Goal: Information Seeking & Learning: Learn about a topic

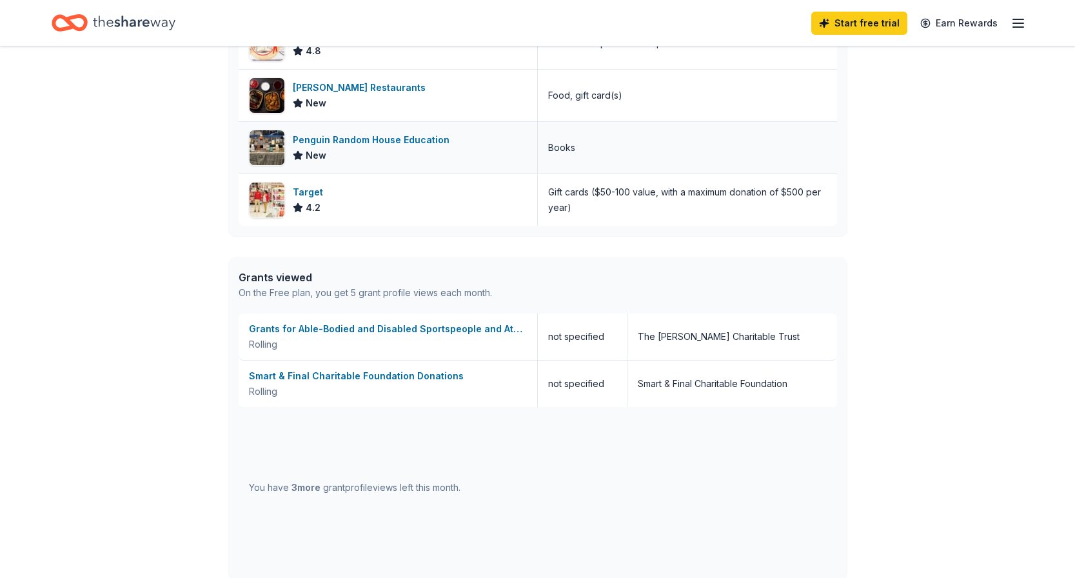
scroll to position [679, 0]
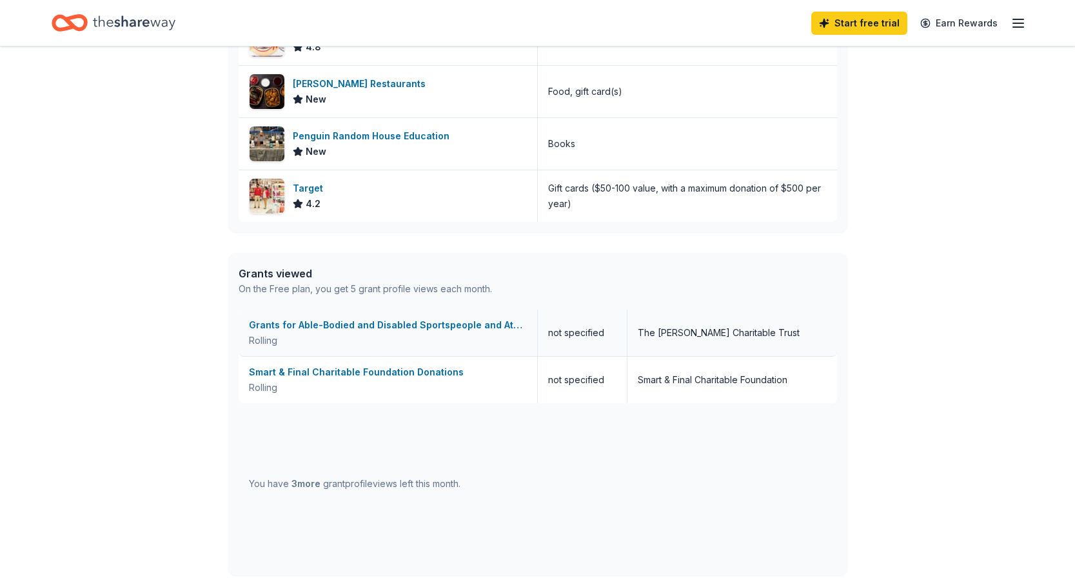
click at [435, 324] on div "Grants for Able-Bodied and Disabled Sportspeople and Athletes / Equipment for S…" at bounding box center [388, 324] width 278 height 15
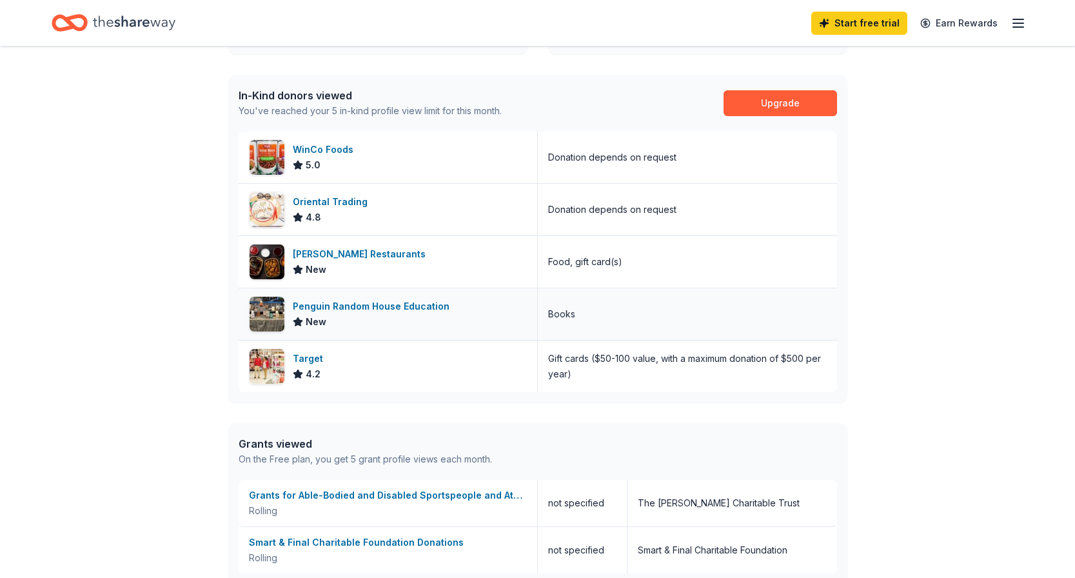
scroll to position [0, 0]
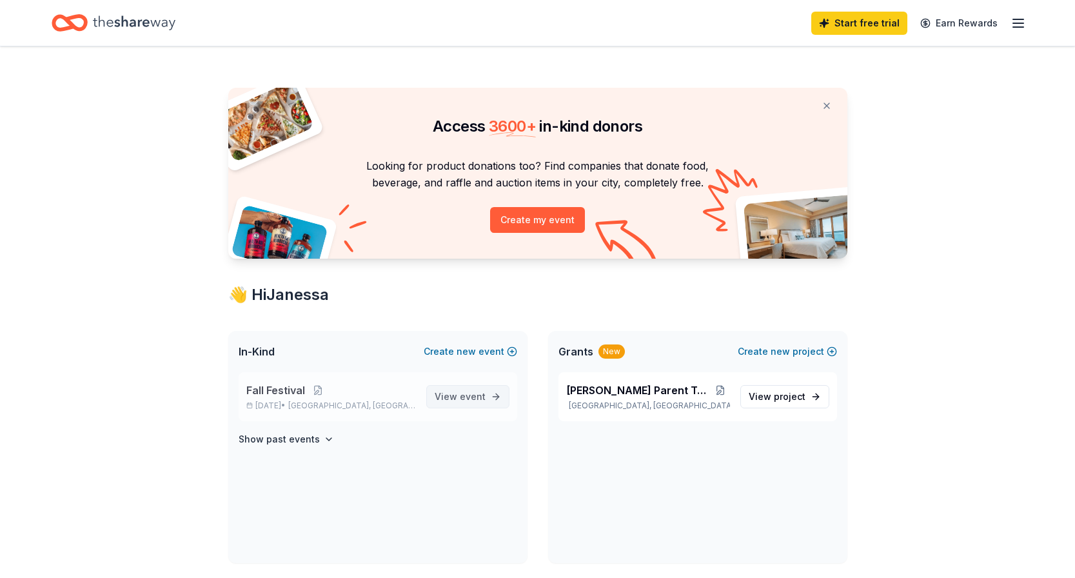
click at [473, 398] on span "event" at bounding box center [473, 396] width 26 height 11
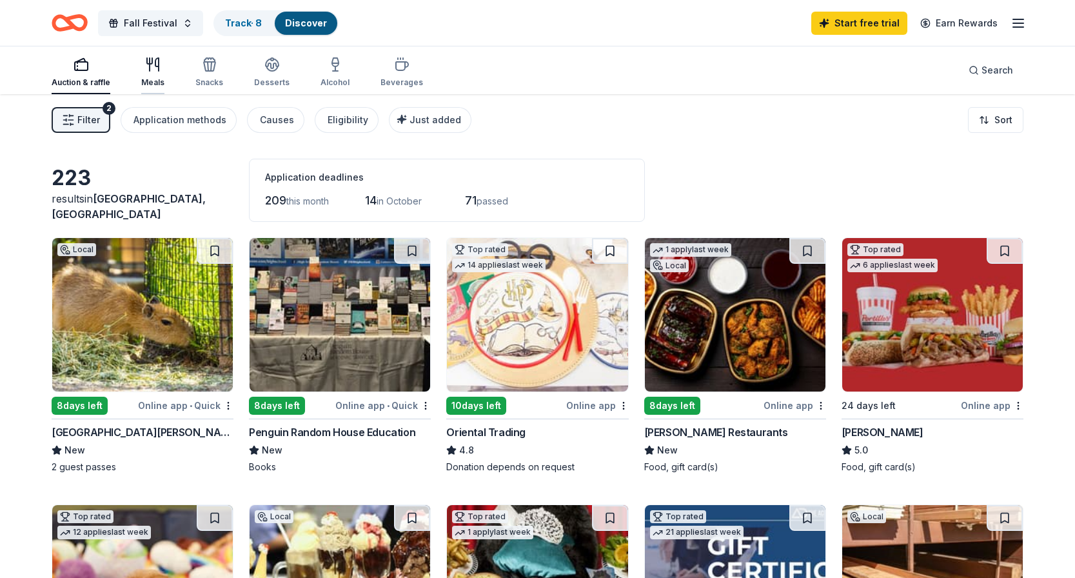
click at [155, 75] on div "Meals" at bounding box center [152, 72] width 23 height 31
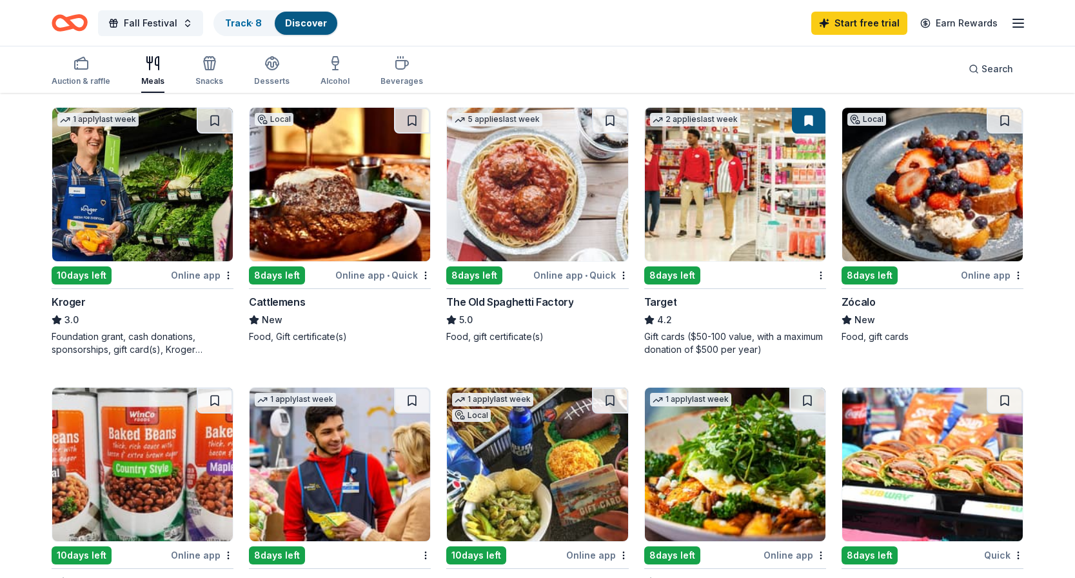
scroll to position [396, 0]
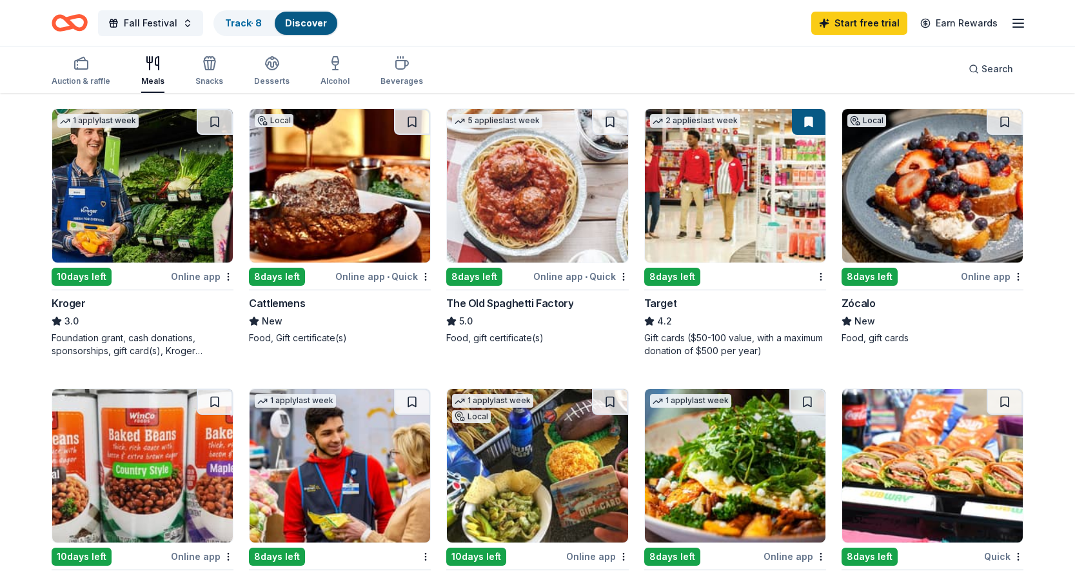
click at [949, 190] on img at bounding box center [932, 186] width 181 height 154
click at [999, 277] on div "Online app" at bounding box center [992, 276] width 63 height 16
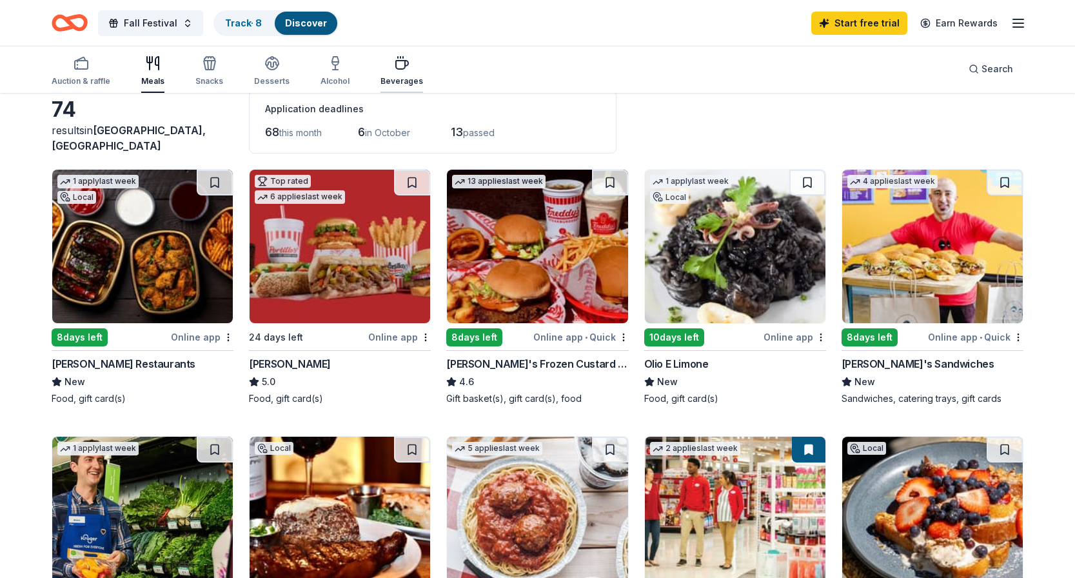
scroll to position [66, 0]
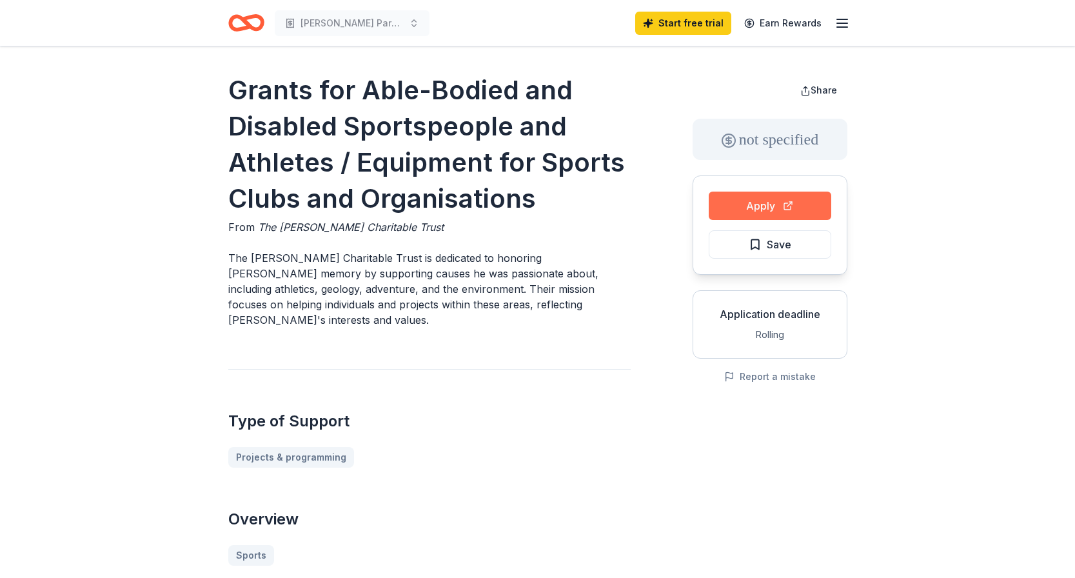
click at [772, 202] on button "Apply" at bounding box center [770, 206] width 123 height 28
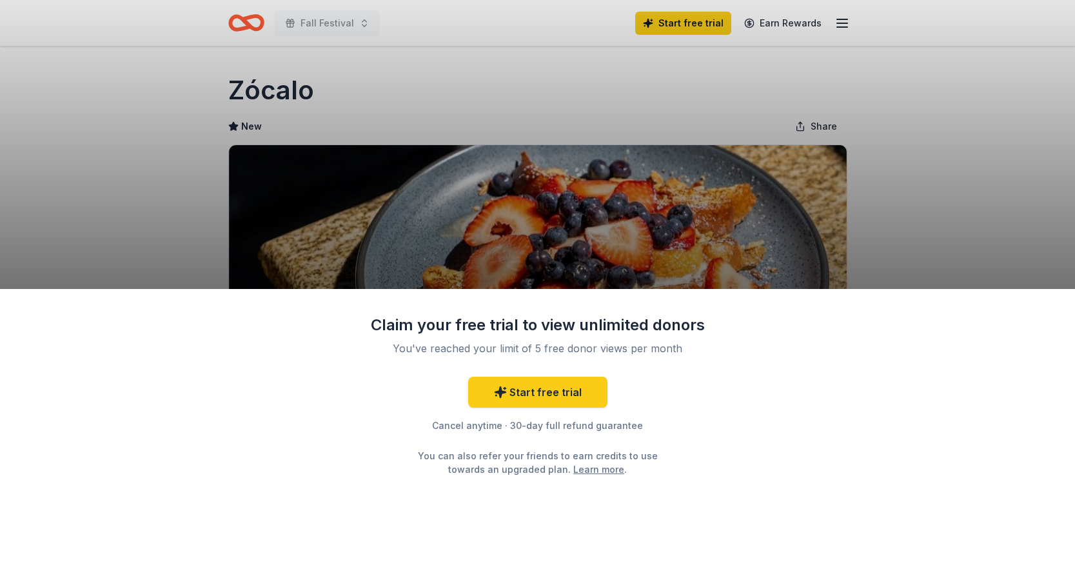
click at [795, 173] on div "Claim your free trial to view unlimited donors You've reached your limit of 5 f…" at bounding box center [537, 289] width 1075 height 578
click at [666, 257] on div "Claim your free trial to view unlimited donors You've reached your limit of 5 f…" at bounding box center [537, 289] width 1075 height 578
click at [550, 323] on div "Claim your free trial to view unlimited donors" at bounding box center [537, 325] width 335 height 21
click at [631, 203] on div "Claim your free trial to view unlimited donors You've reached your limit of 5 f…" at bounding box center [537, 289] width 1075 height 578
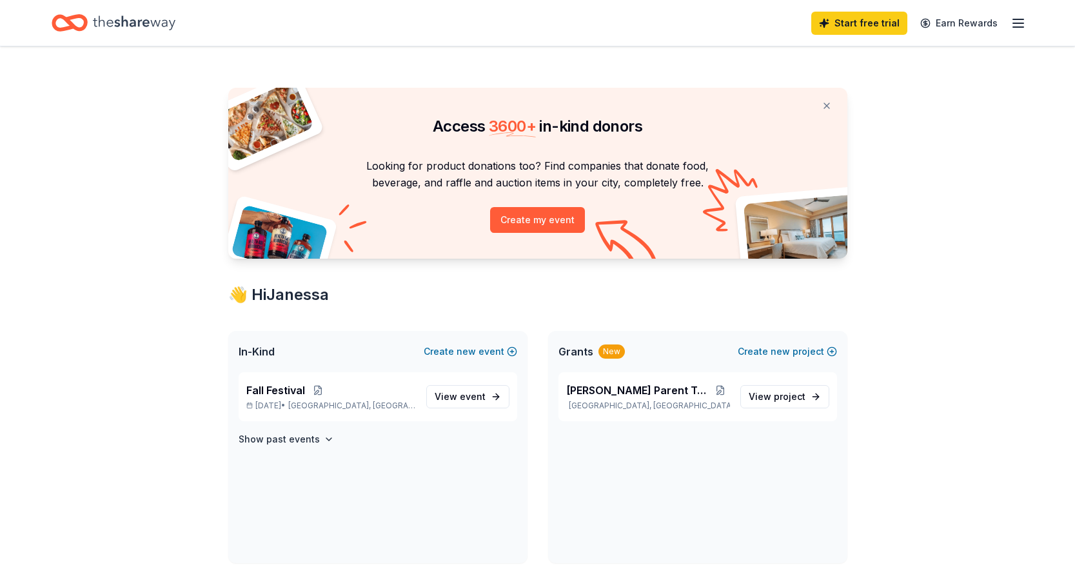
click at [579, 352] on span "Grants" at bounding box center [576, 351] width 35 height 15
click at [771, 348] on button "Create new project" at bounding box center [787, 351] width 99 height 15
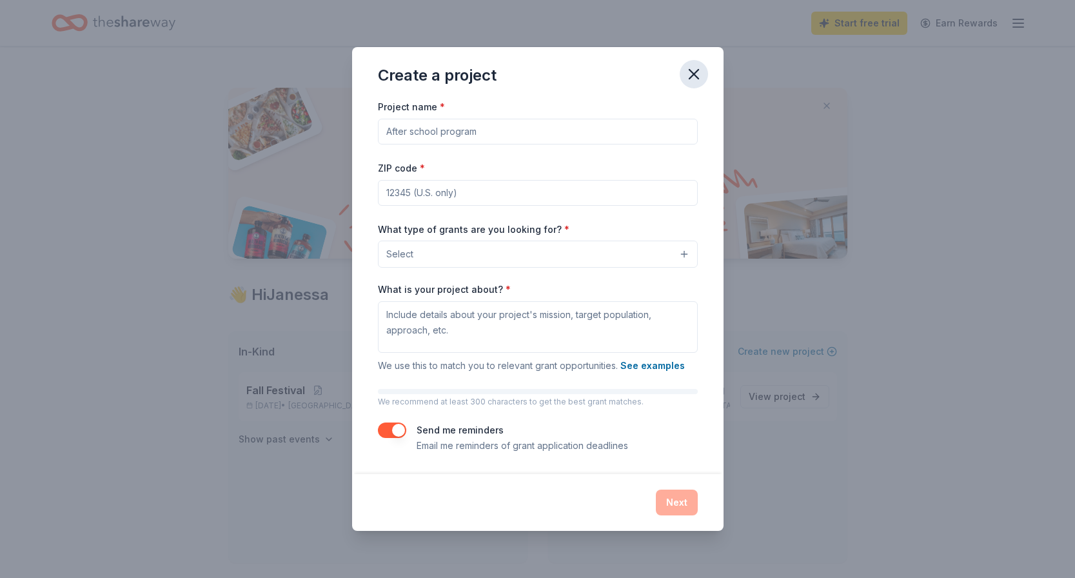
click at [695, 72] on icon "button" at bounding box center [694, 74] width 9 height 9
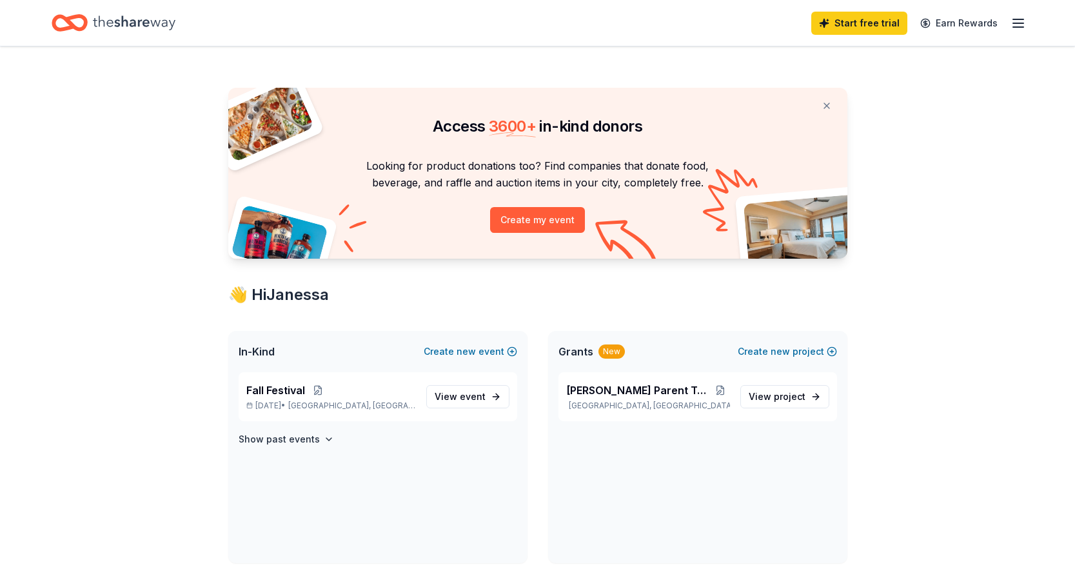
click at [610, 353] on div "New" at bounding box center [612, 351] width 26 height 14
click at [579, 352] on span "Grants" at bounding box center [576, 351] width 35 height 15
click at [615, 395] on span "[PERSON_NAME] Parent Teacher Club" at bounding box center [638, 390] width 144 height 15
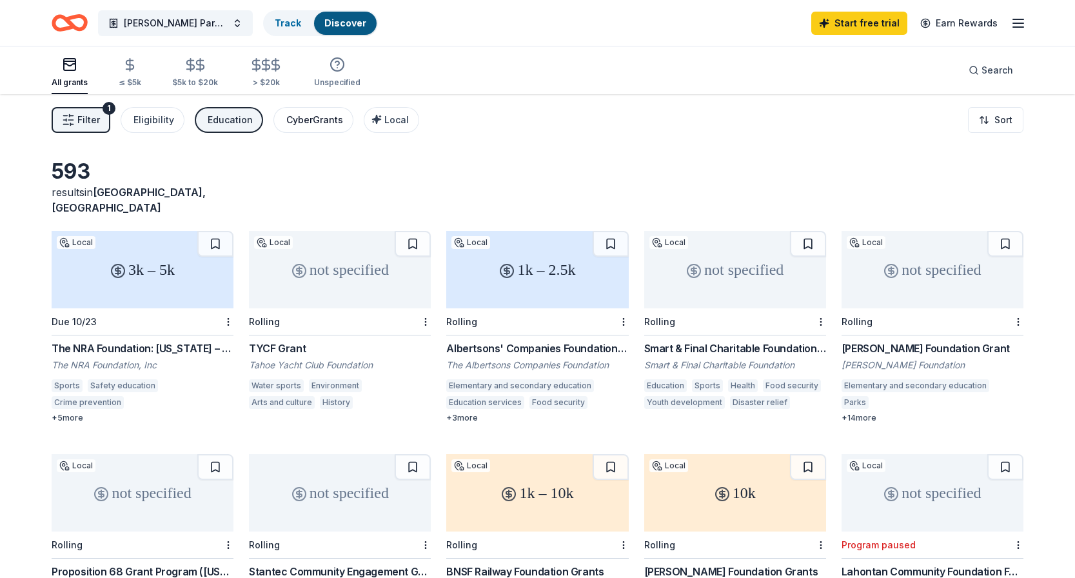
click at [318, 122] on div "CyberGrants" at bounding box center [314, 119] width 57 height 15
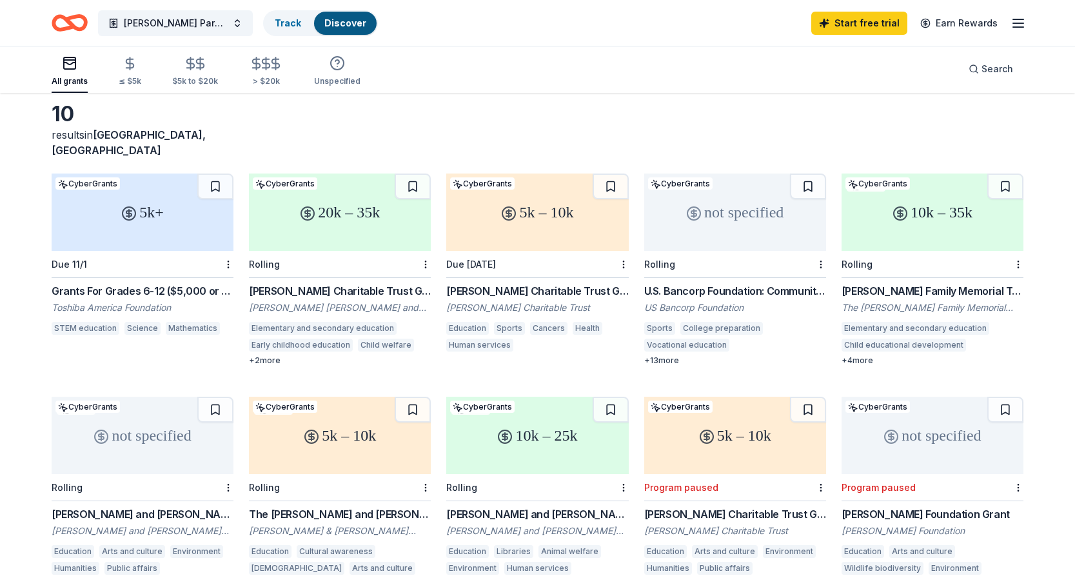
scroll to position [94, 0]
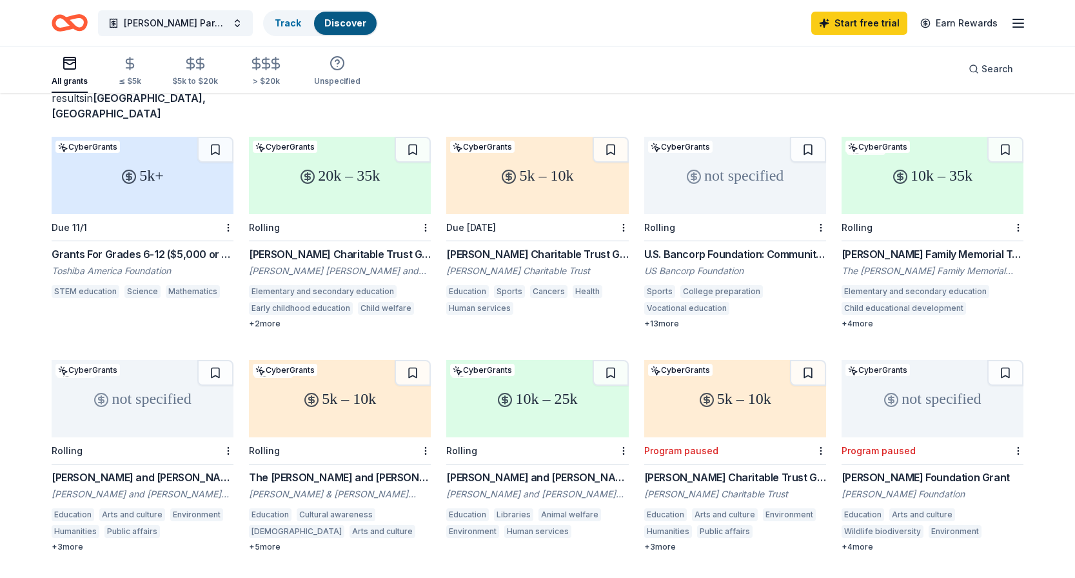
click at [352, 246] on div "McInnes Charitable Trust Grant" at bounding box center [340, 253] width 182 height 15
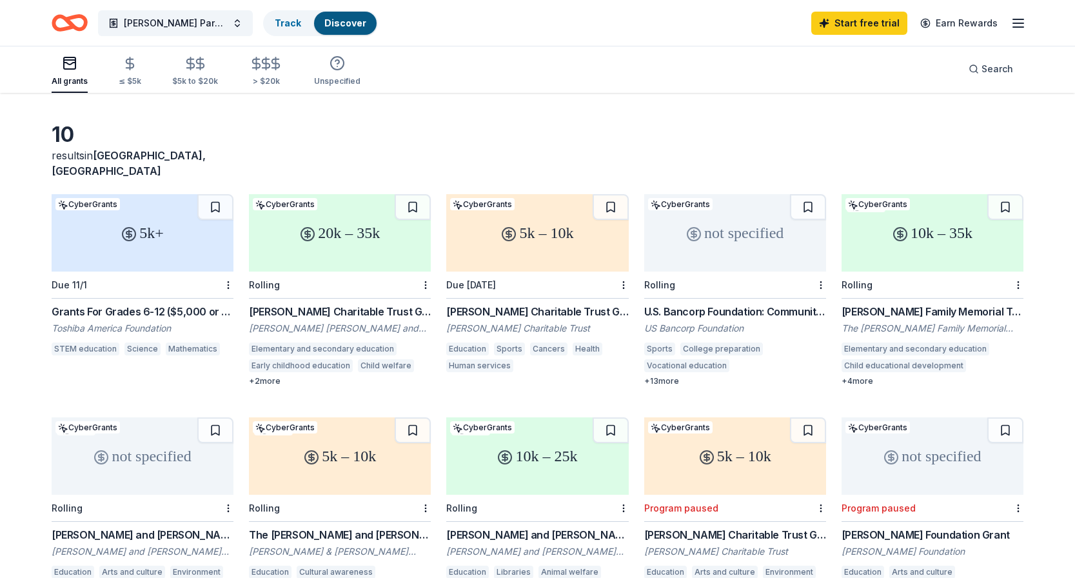
scroll to position [0, 0]
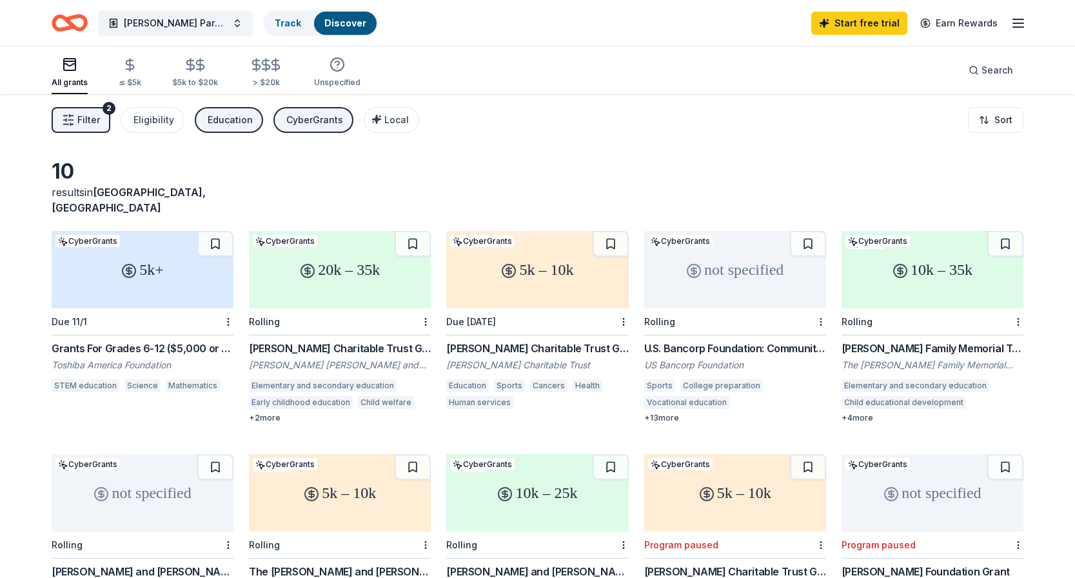
click at [224, 122] on div "Education" at bounding box center [230, 119] width 45 height 15
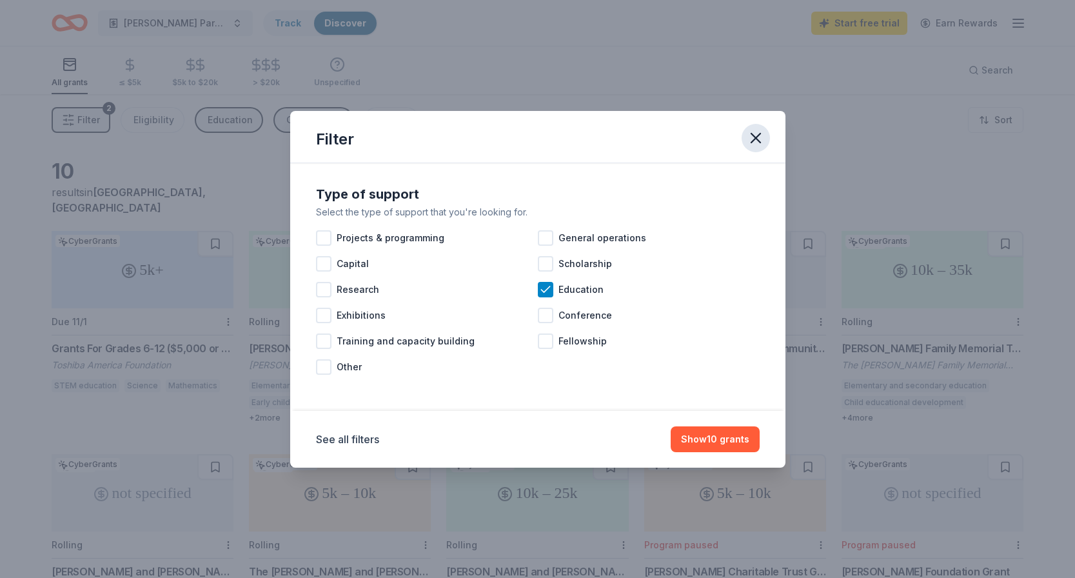
click at [760, 140] on icon "button" at bounding box center [756, 138] width 18 height 18
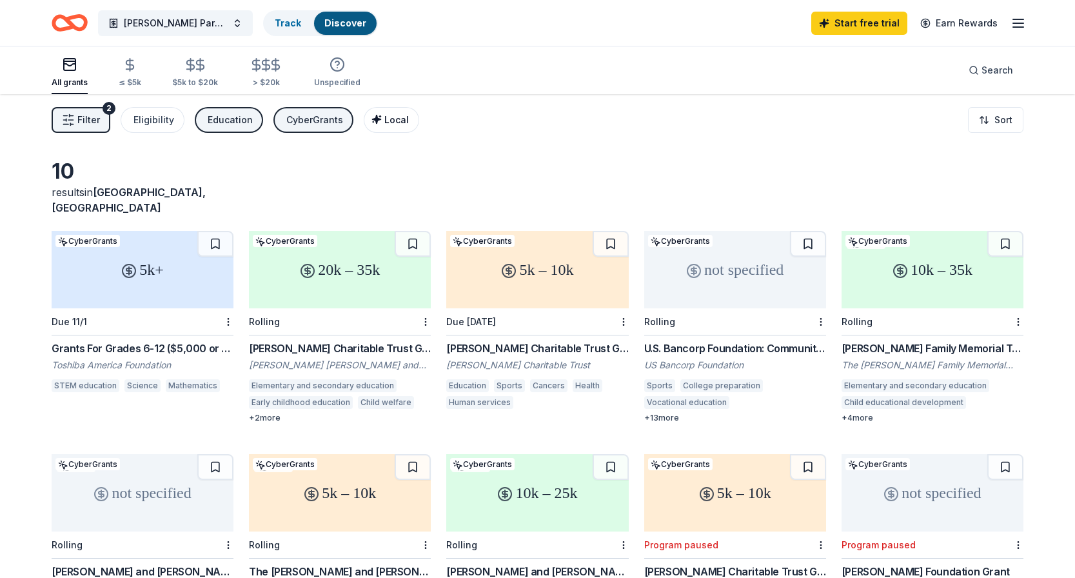
click at [384, 121] on span "Local" at bounding box center [396, 119] width 25 height 11
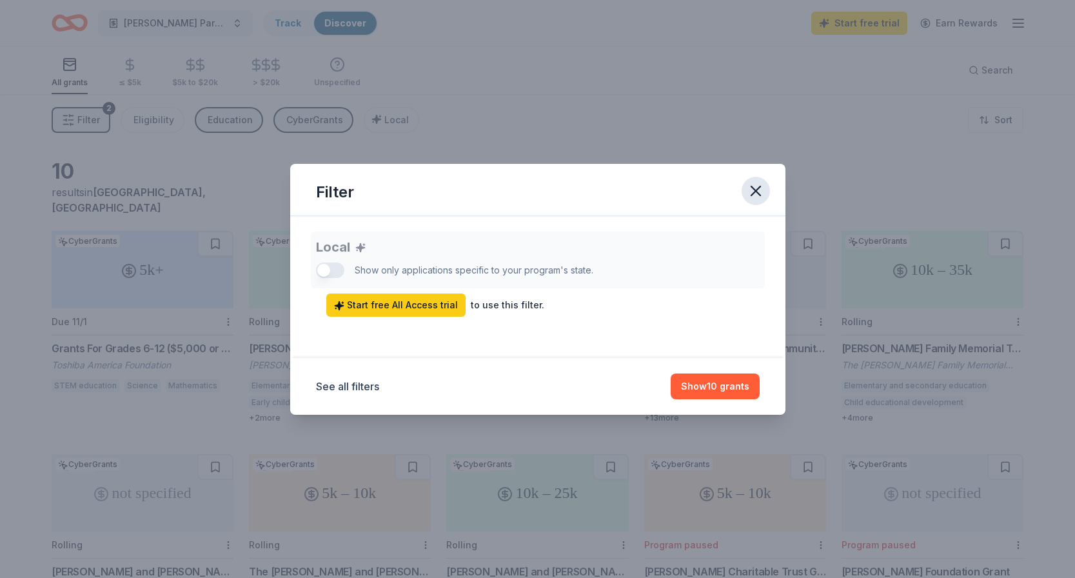
click at [751, 199] on button "button" at bounding box center [756, 191] width 28 height 28
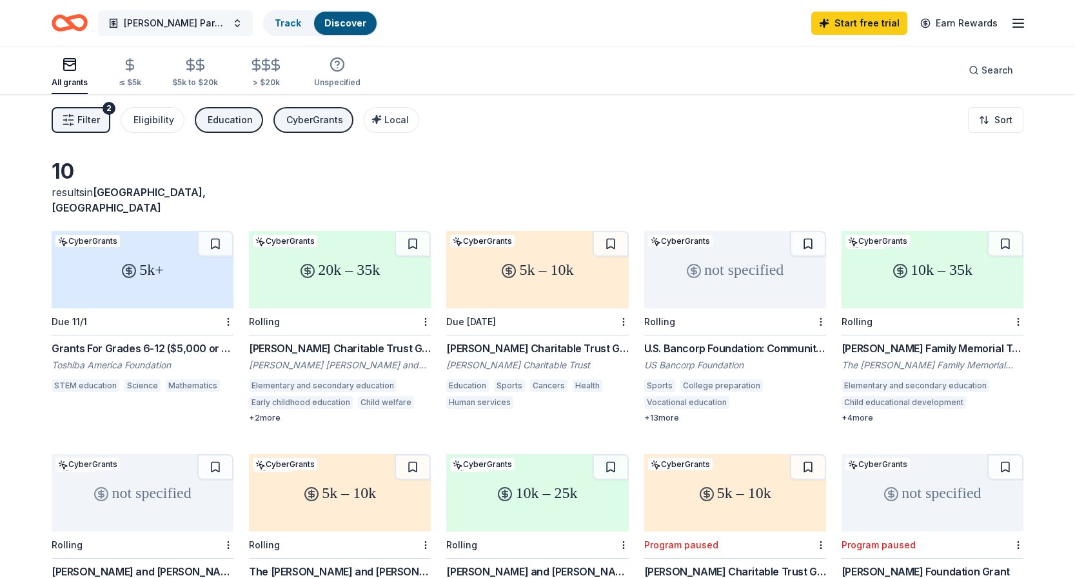
click at [179, 24] on span "[PERSON_NAME] Parent Teacher Club" at bounding box center [175, 22] width 103 height 15
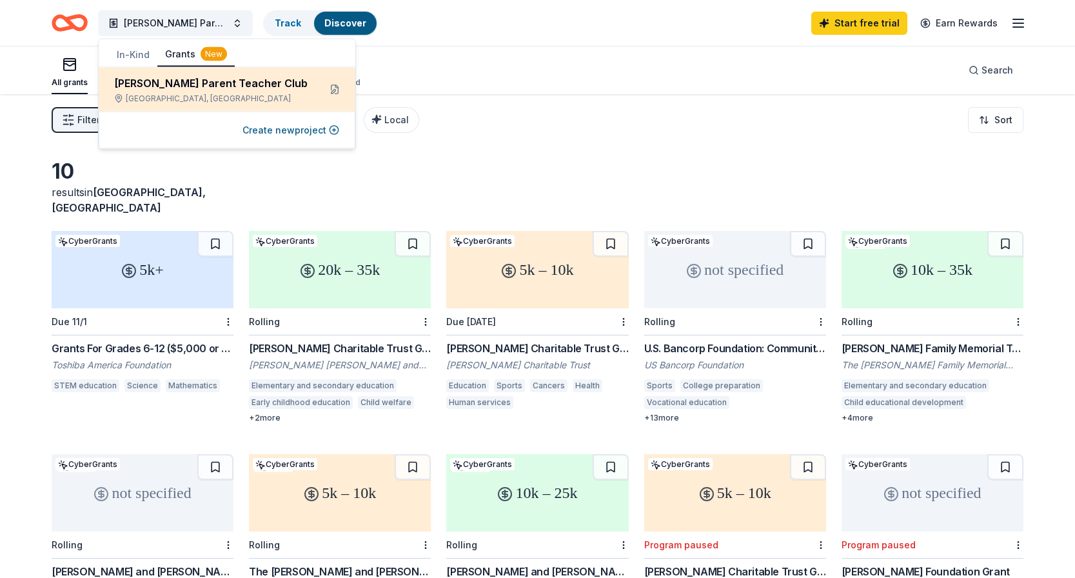
click at [230, 81] on div "[PERSON_NAME] Parent Teacher Club" at bounding box center [211, 82] width 195 height 15
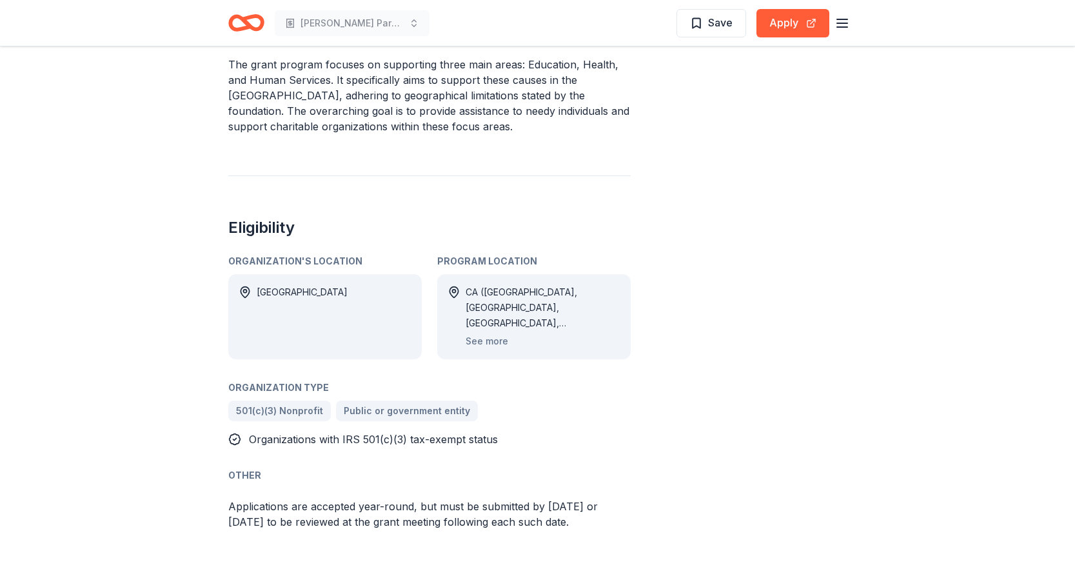
scroll to position [464, 0]
click at [499, 332] on button "See more" at bounding box center [487, 339] width 43 height 15
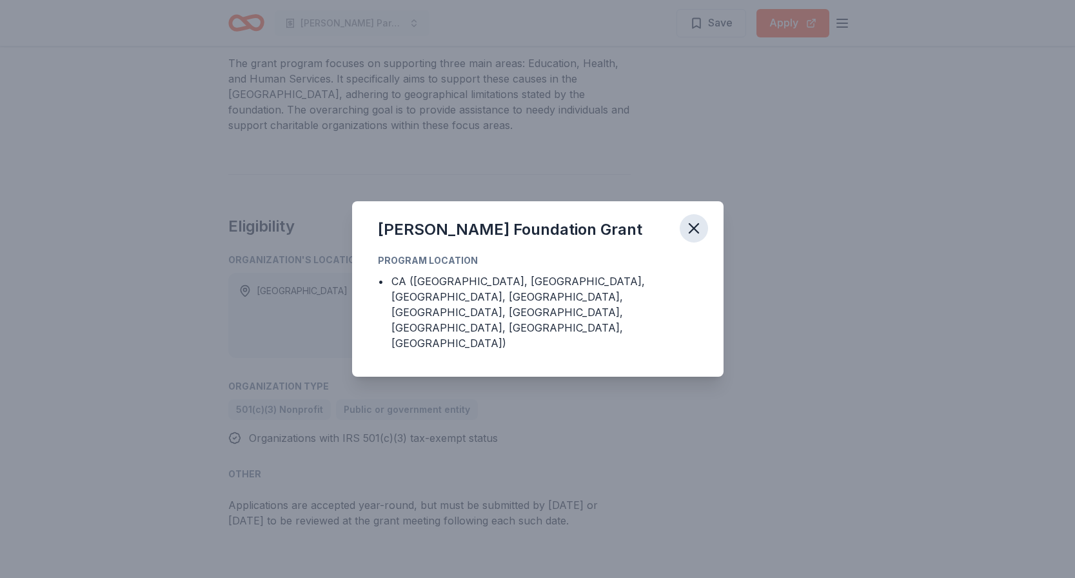
click at [695, 233] on icon "button" at bounding box center [694, 228] width 9 height 9
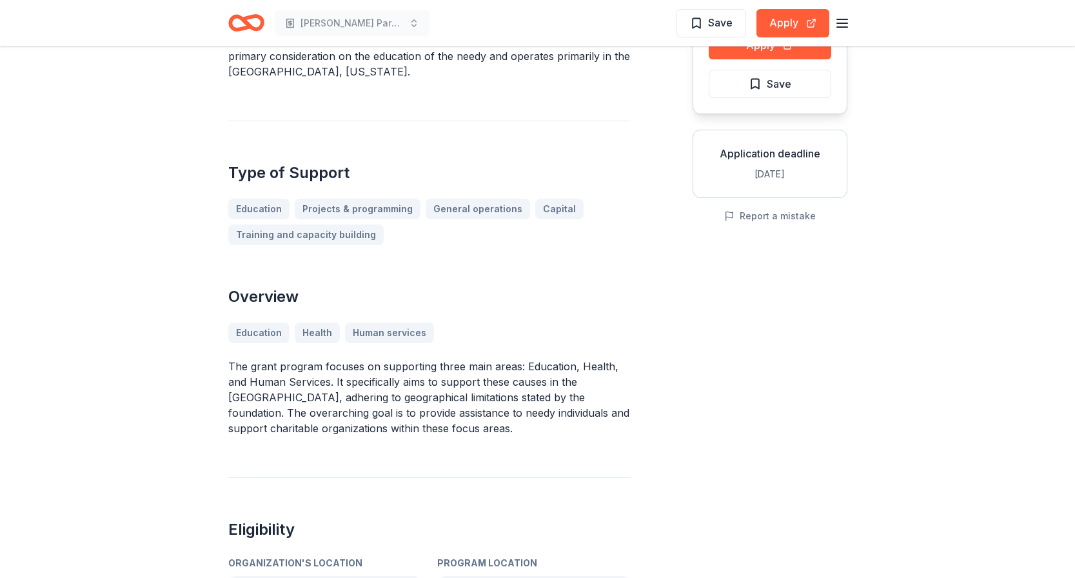
scroll to position [0, 0]
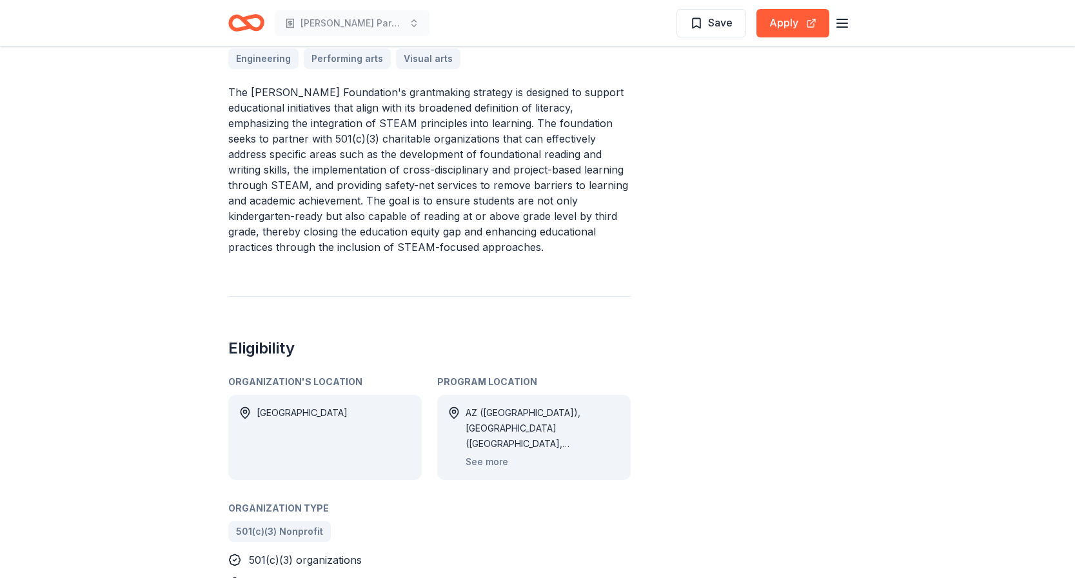
scroll to position [462, 0]
click at [497, 453] on button "See more" at bounding box center [487, 460] width 43 height 15
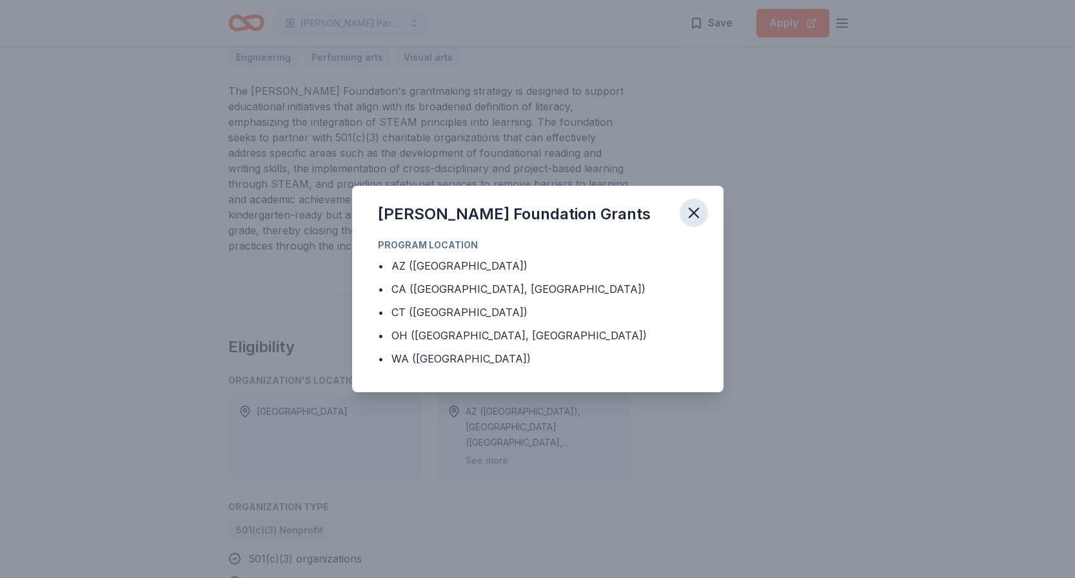
click at [701, 215] on icon "button" at bounding box center [694, 213] width 18 height 18
